Goal: Information Seeking & Learning: Find specific fact

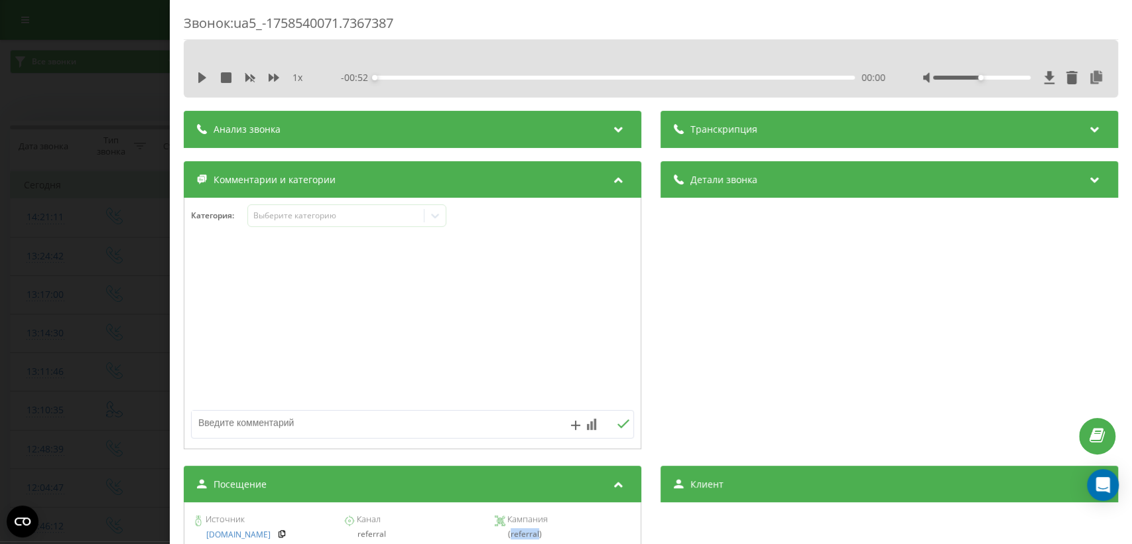
scroll to position [156, 0]
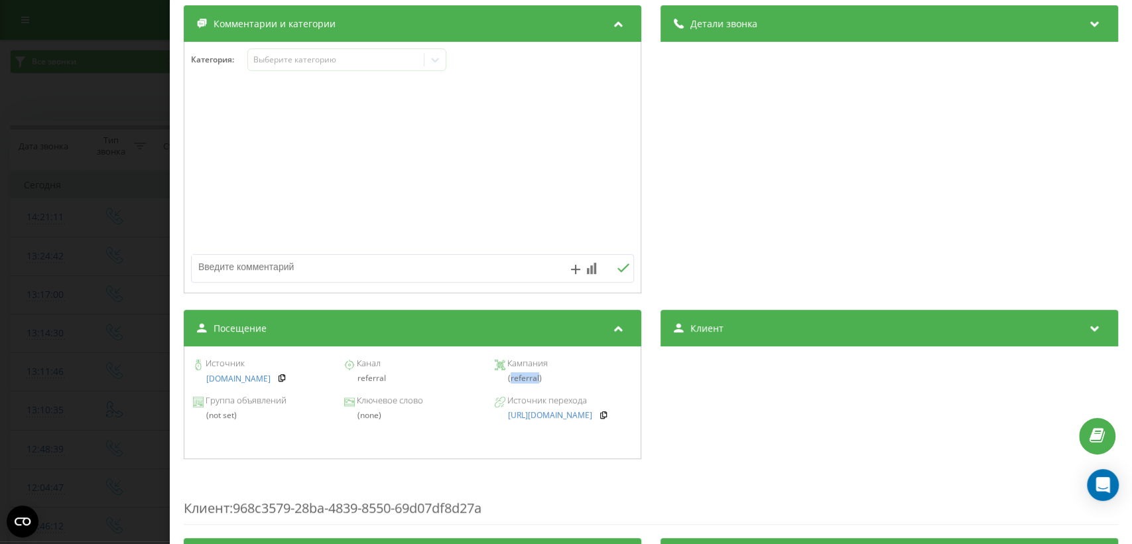
click at [127, 365] on div "Звонок : ua5_-1758540071.7367387 1 x - 00:52 00:00 00:00 Транскрипция Для анали…" at bounding box center [566, 272] width 1132 height 544
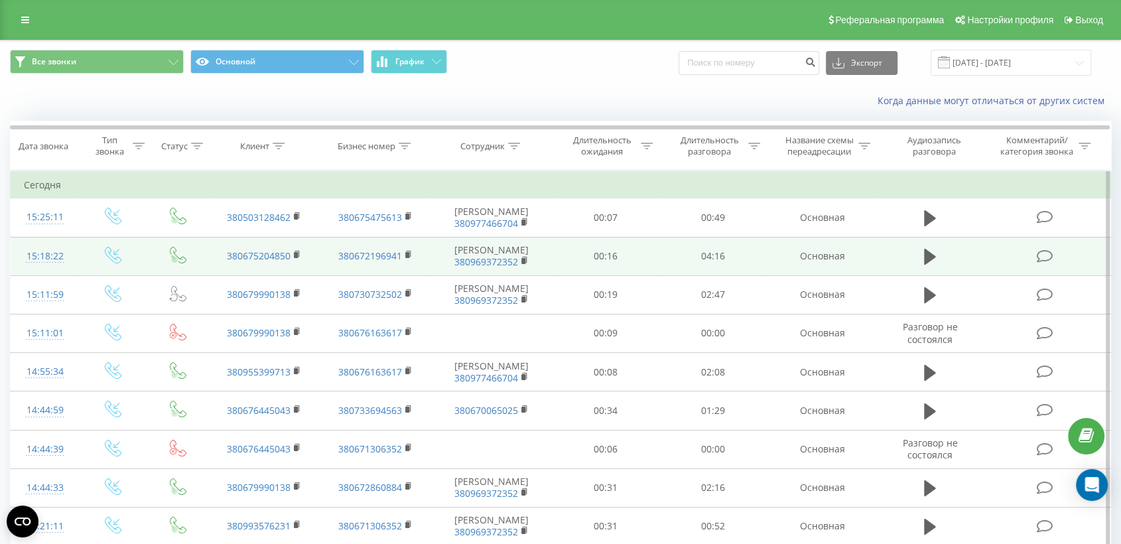
click at [992, 265] on td at bounding box center [1046, 256] width 129 height 38
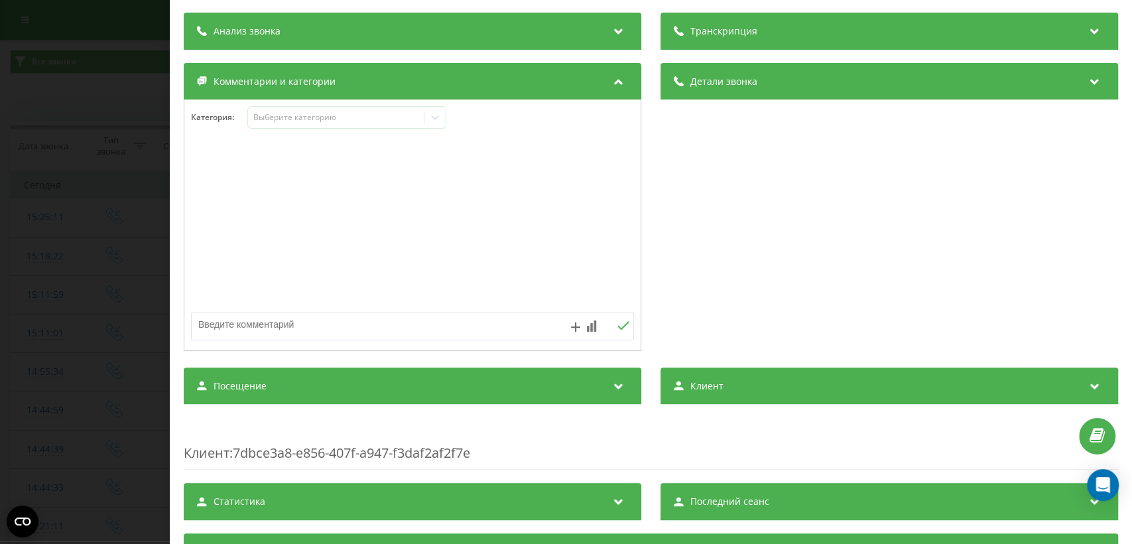
click at [575, 367] on div "Посещение" at bounding box center [413, 385] width 458 height 37
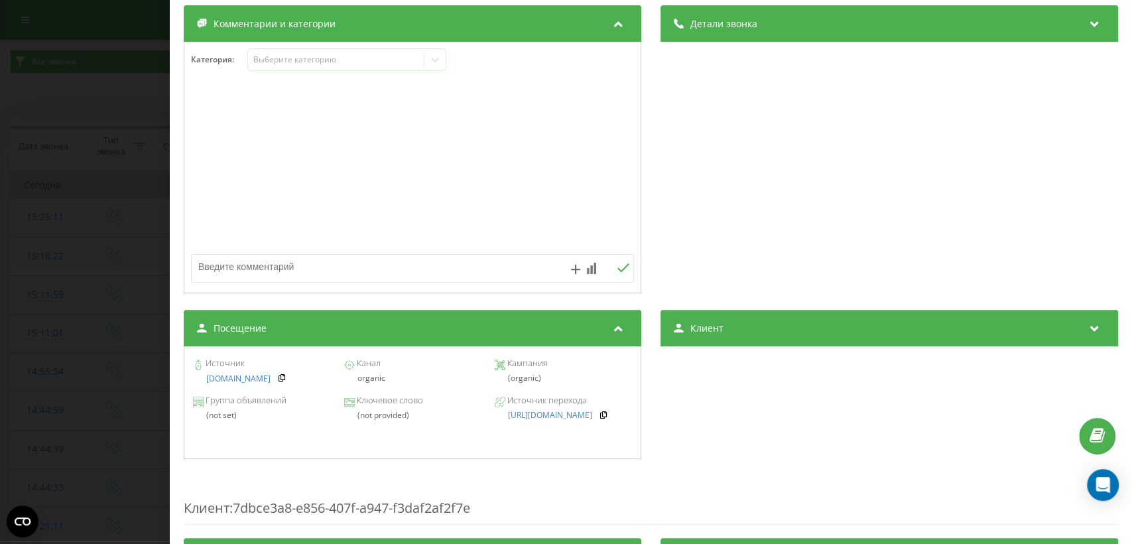
click at [97, 314] on div "Звонок : ua12_-1758543502.6873010 1 x - 04:16 00:00 00:00 Транскрипция Для анал…" at bounding box center [566, 272] width 1132 height 544
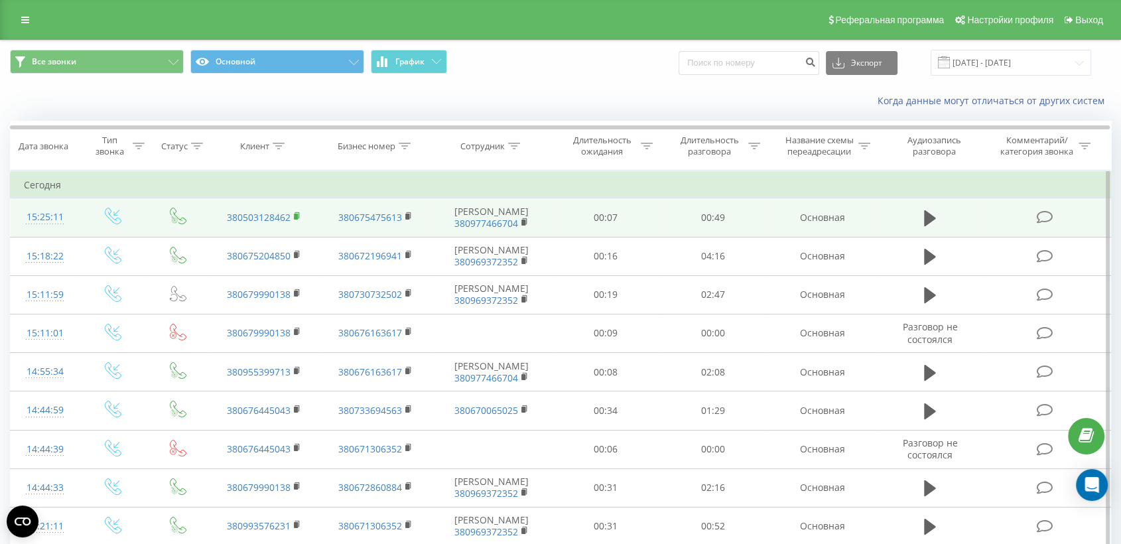
click at [297, 218] on rect at bounding box center [296, 217] width 4 height 6
click at [1004, 214] on td at bounding box center [1046, 217] width 129 height 38
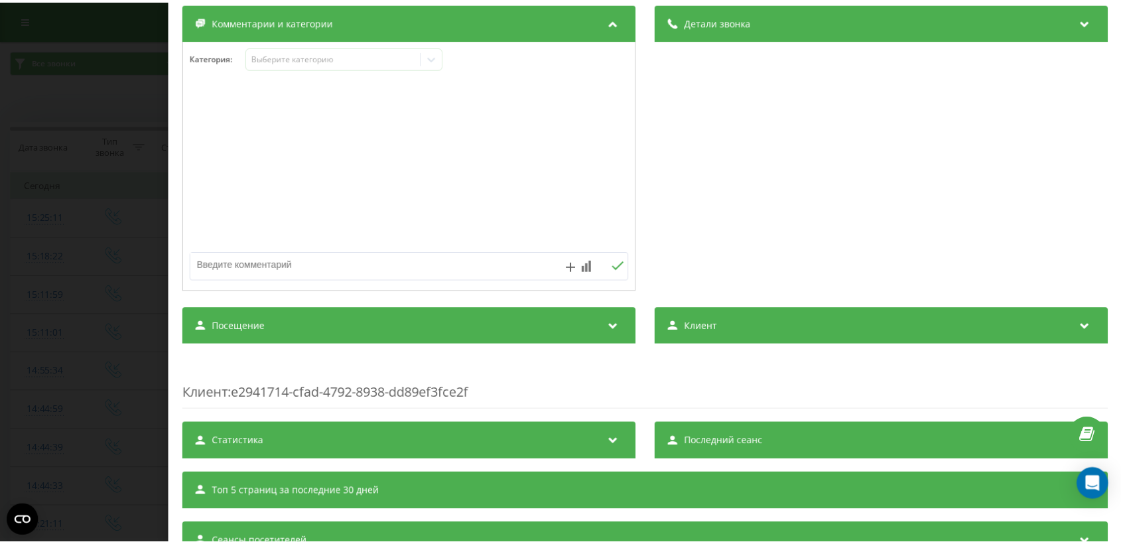
scroll to position [216, 0]
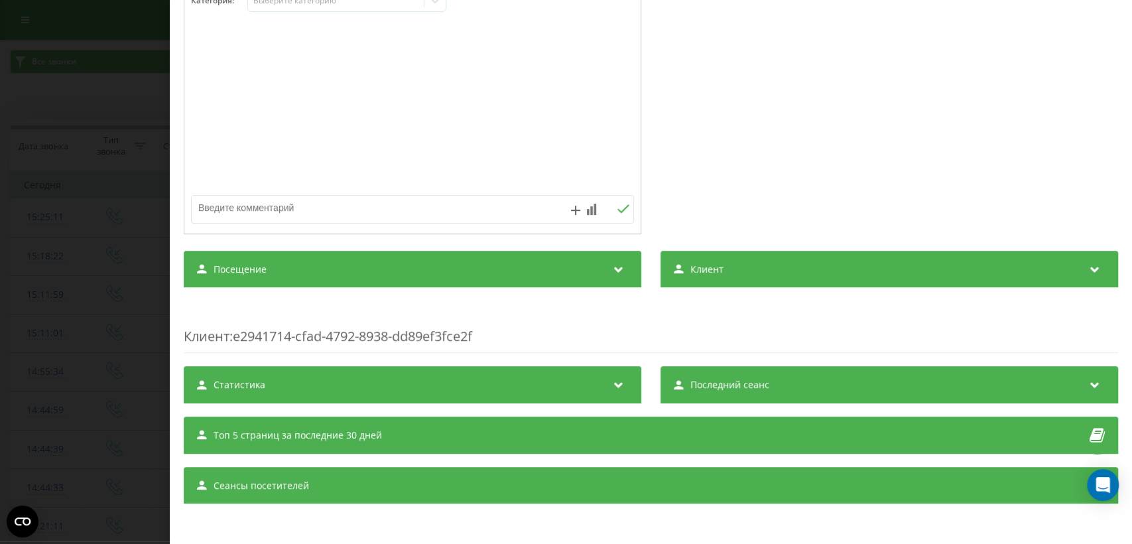
click at [555, 259] on div "Посещение" at bounding box center [413, 269] width 458 height 37
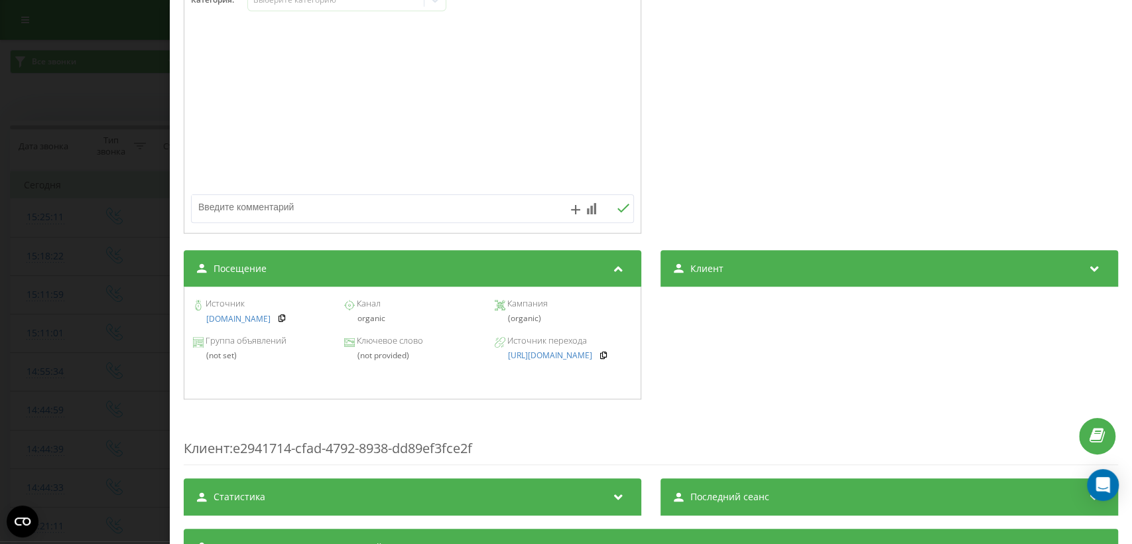
click at [70, 326] on div "Звонок : ua13_-1758543911.6888522 1 x - 00:49 00:00 00:00 Транскрипция Для анал…" at bounding box center [566, 272] width 1132 height 544
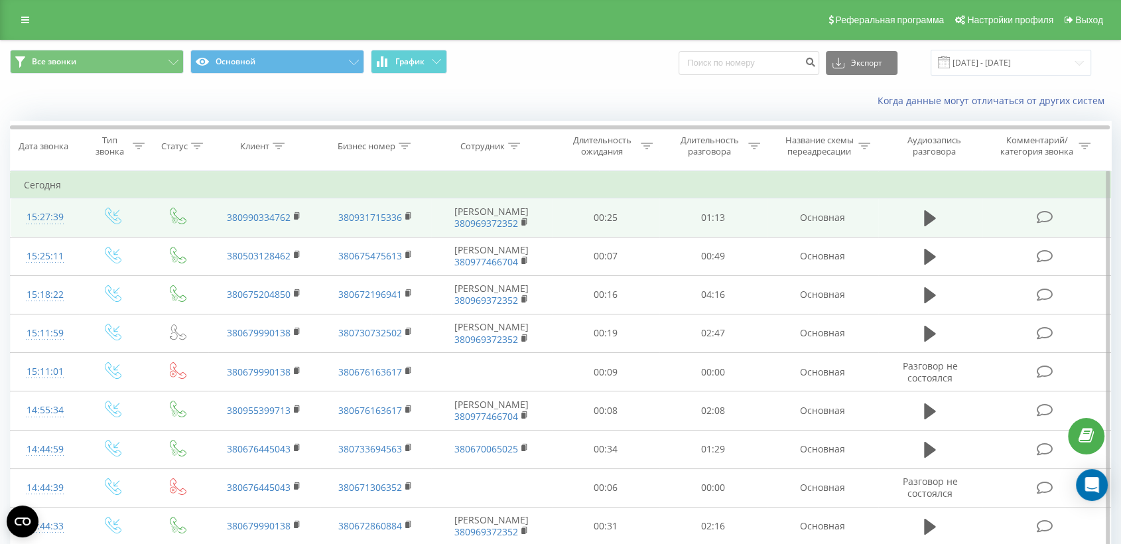
click at [1013, 226] on td at bounding box center [1046, 217] width 129 height 38
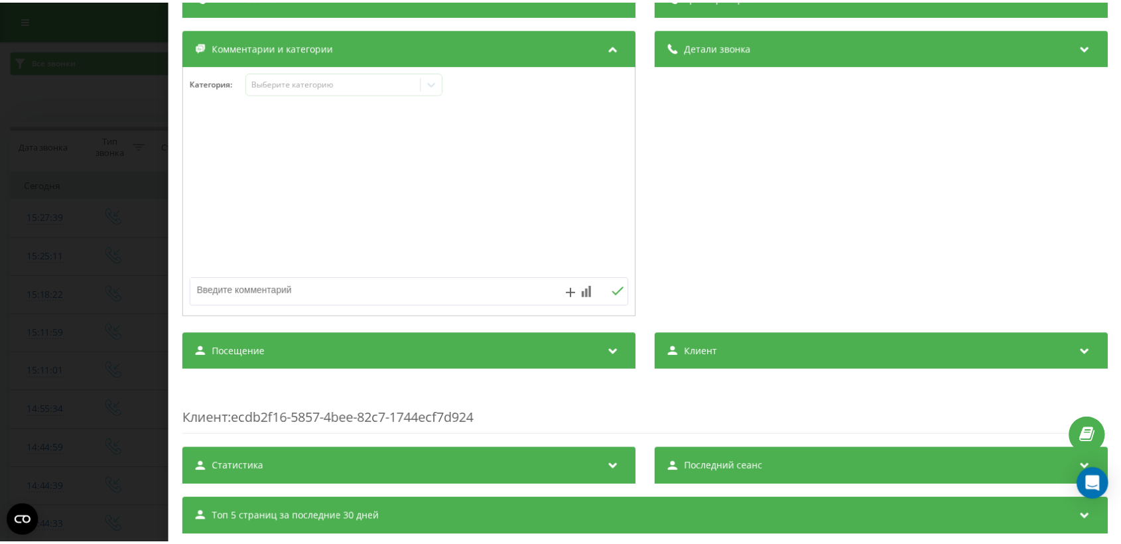
scroll to position [158, 0]
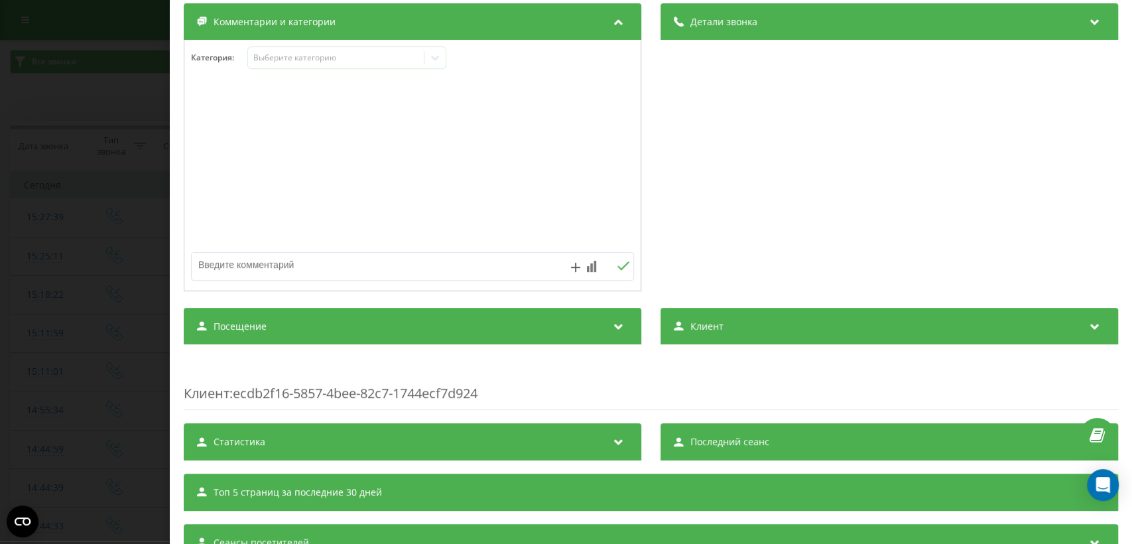
click at [427, 317] on div "Посещение" at bounding box center [413, 326] width 458 height 37
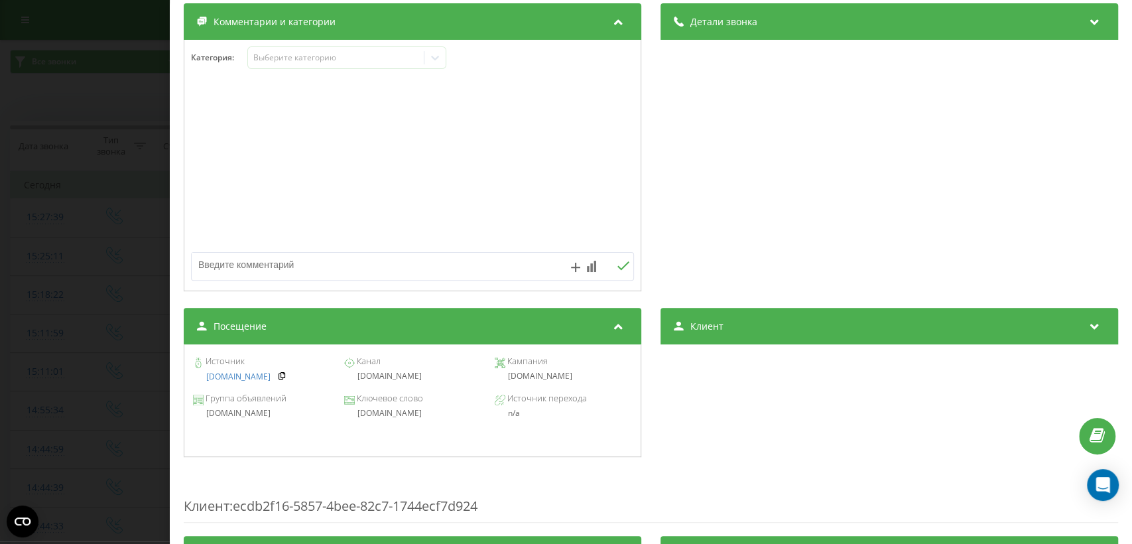
drag, startPoint x: 496, startPoint y: 373, endPoint x: 588, endPoint y: 379, distance: 93.1
click at [588, 379] on div "[DOMAIN_NAME]" at bounding box center [563, 375] width 137 height 9
copy div "[DOMAIN_NAME]"
click at [76, 344] on div "Звонок : ua9_-1758544059.8882976 1 x - 01:14 00:00 00:00 Транскрипция Для анали…" at bounding box center [566, 272] width 1132 height 544
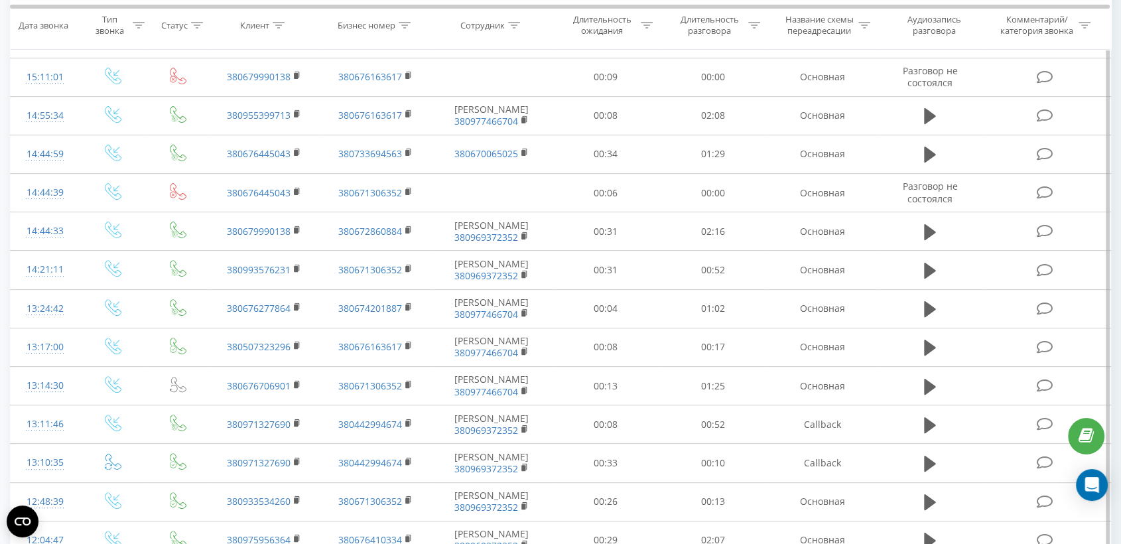
scroll to position [78, 0]
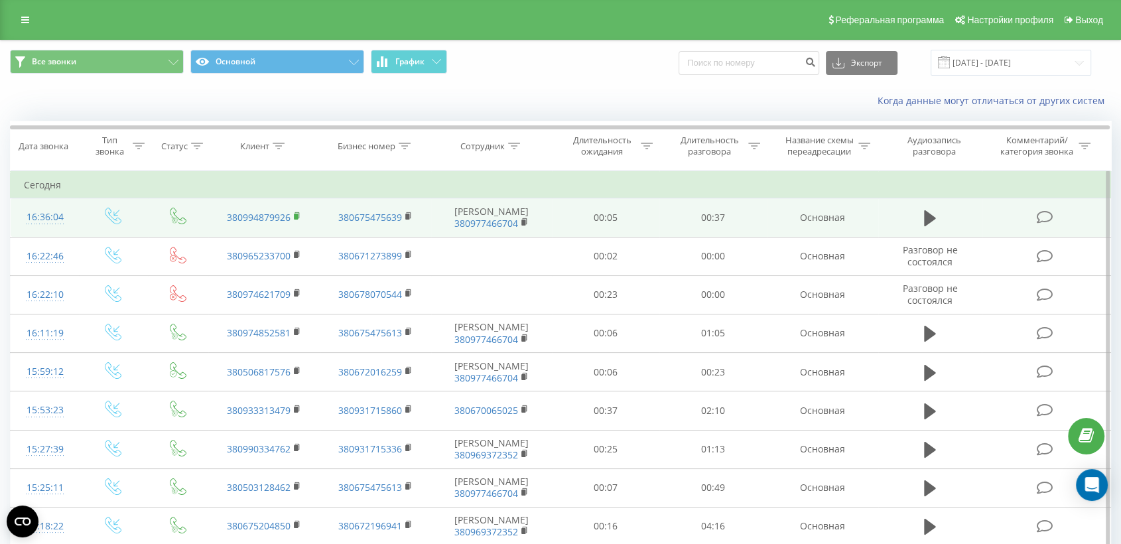
click at [294, 215] on rect at bounding box center [296, 217] width 4 height 6
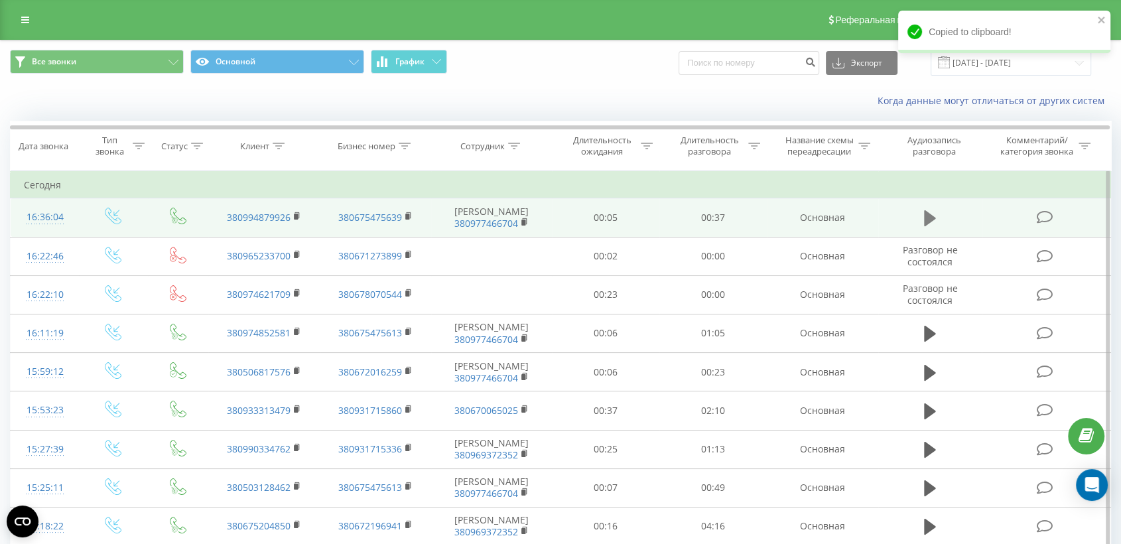
click at [927, 213] on icon at bounding box center [930, 218] width 12 height 16
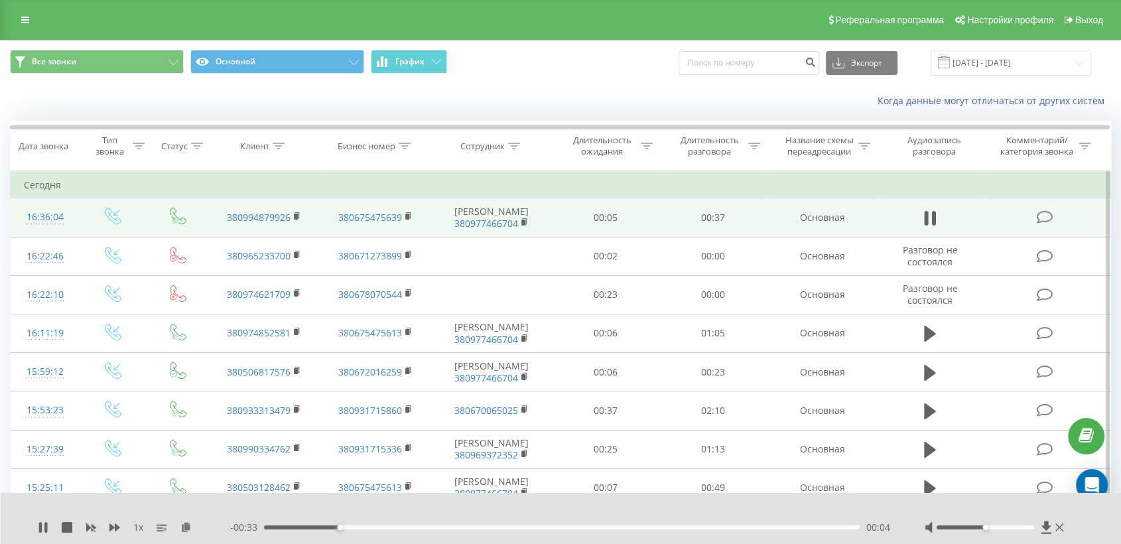
click at [1012, 219] on td at bounding box center [1046, 217] width 129 height 38
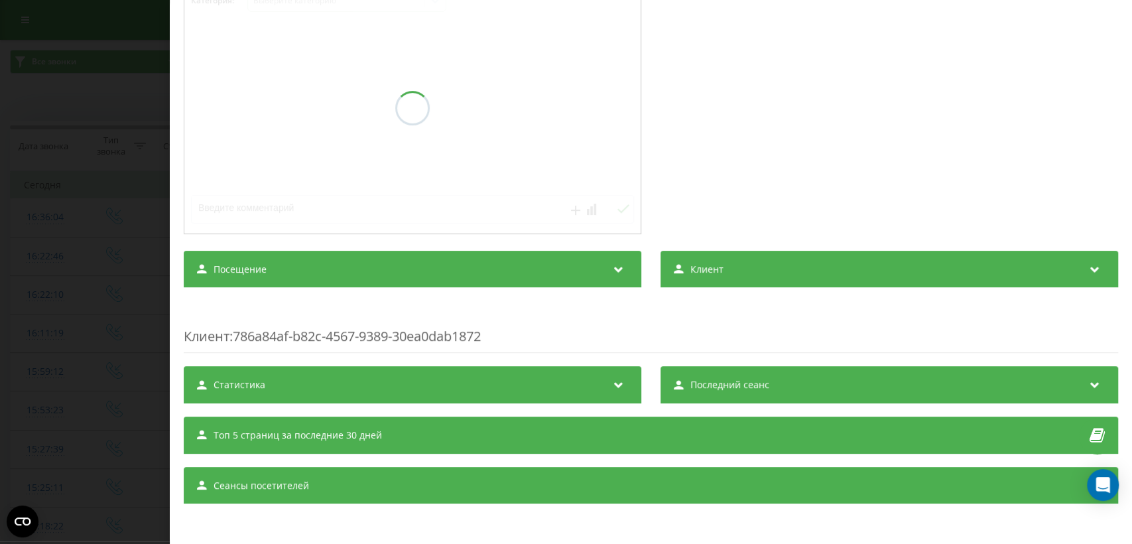
click at [596, 277] on div "Посещение" at bounding box center [413, 269] width 458 height 37
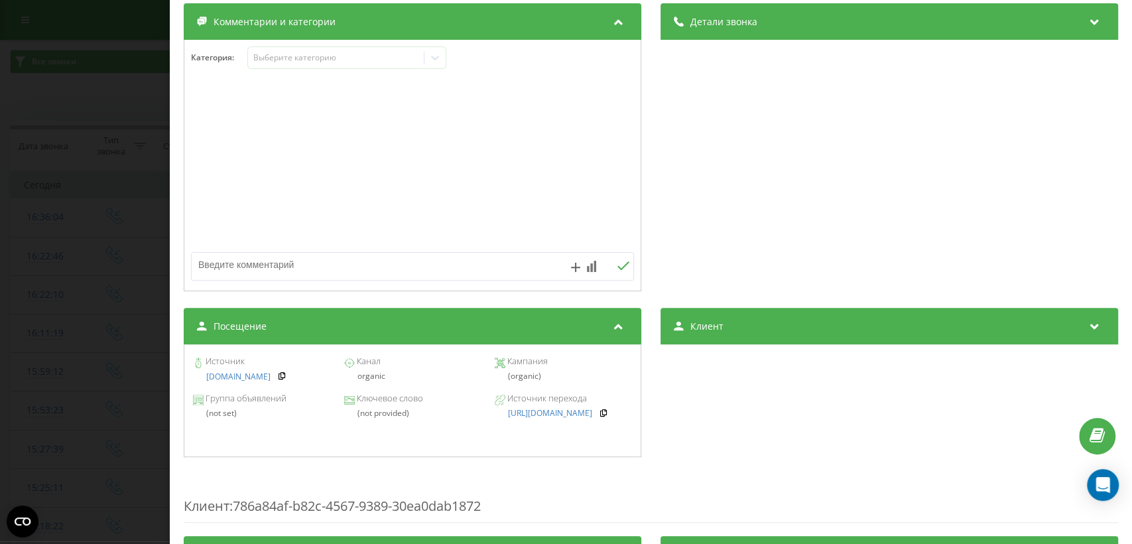
scroll to position [216, 0]
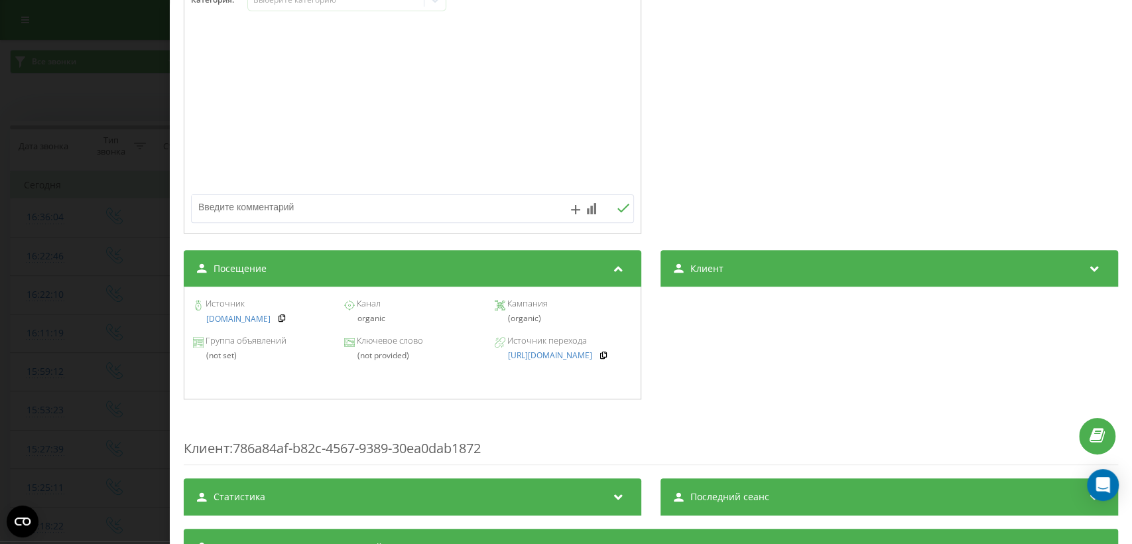
click at [111, 314] on div "Звонок : ua12_-1758548164.6897725 1 x 00:00 00:38 00:38 Транскрипция Для анализ…" at bounding box center [566, 272] width 1132 height 544
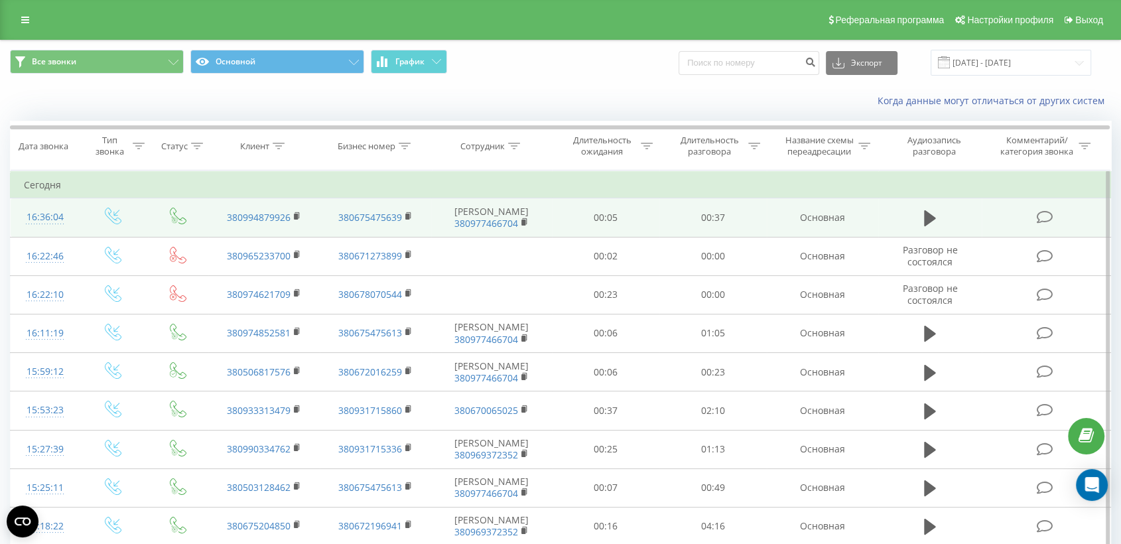
click at [990, 229] on td at bounding box center [1046, 217] width 129 height 38
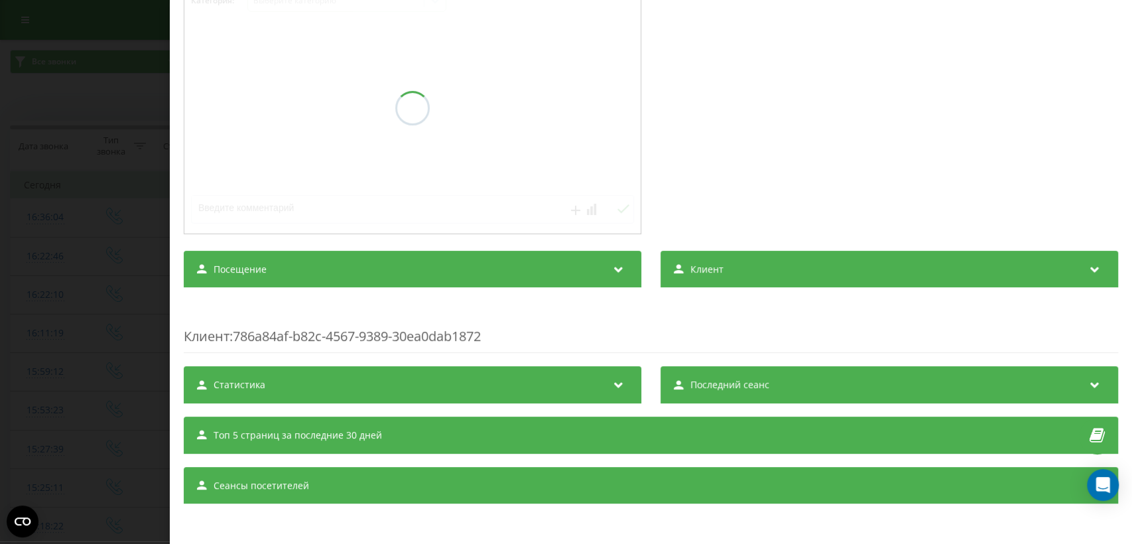
click at [470, 263] on div "Посещение" at bounding box center [413, 269] width 458 height 37
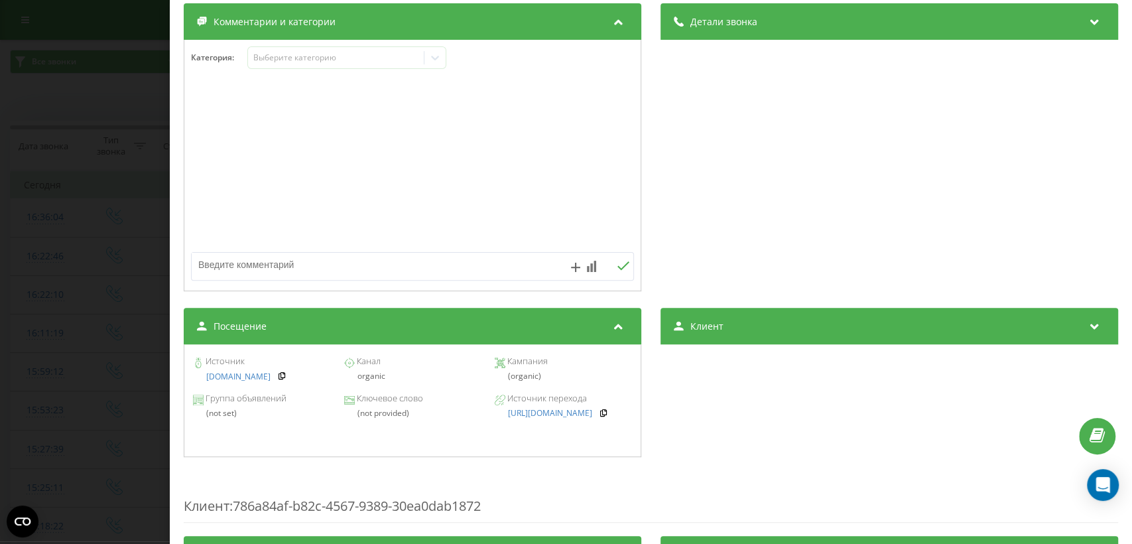
scroll to position [216, 0]
